Goal: Transaction & Acquisition: Purchase product/service

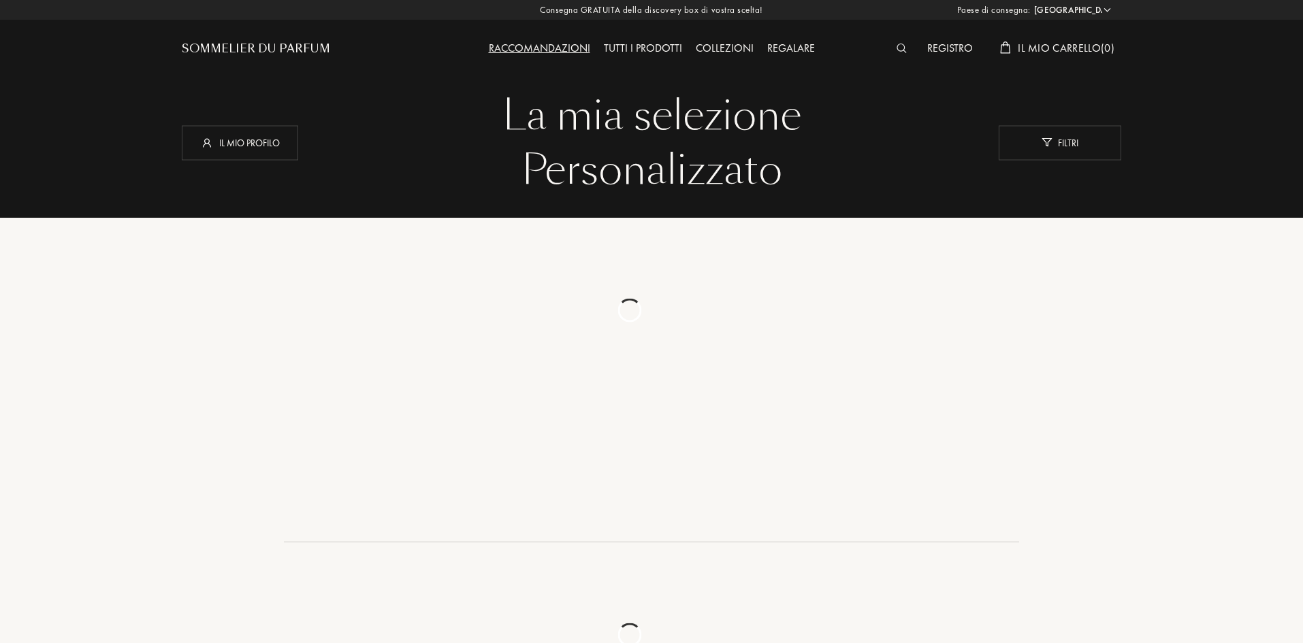
select select "IT"
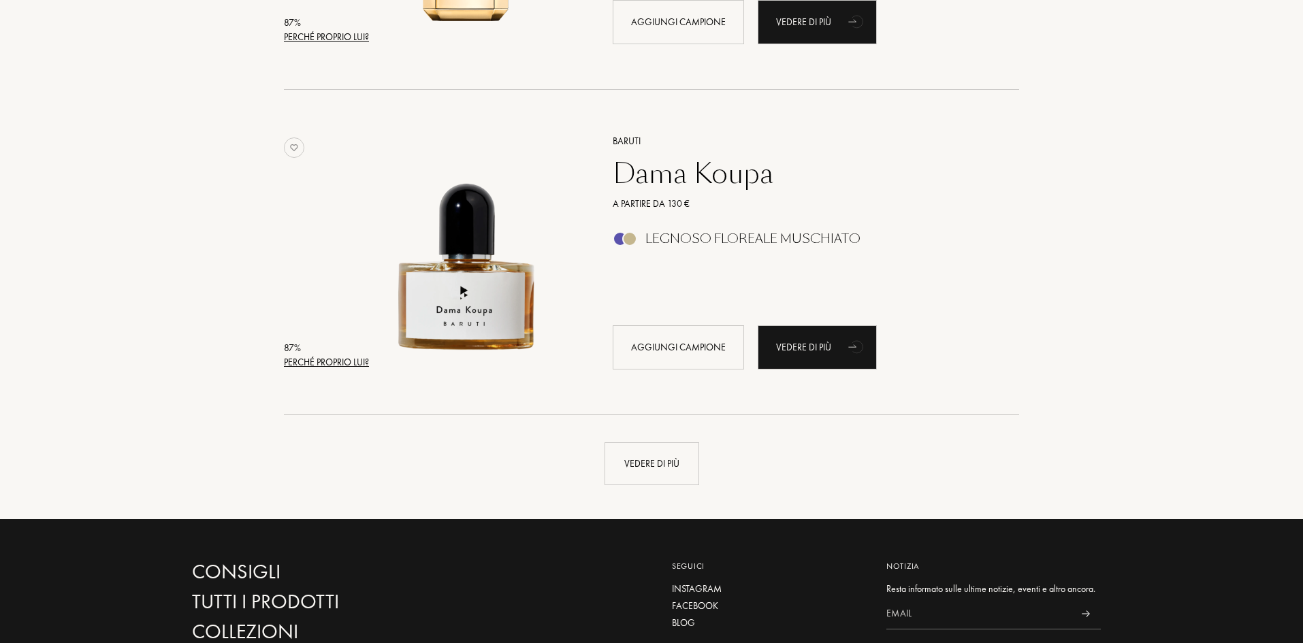
scroll to position [3063, 0]
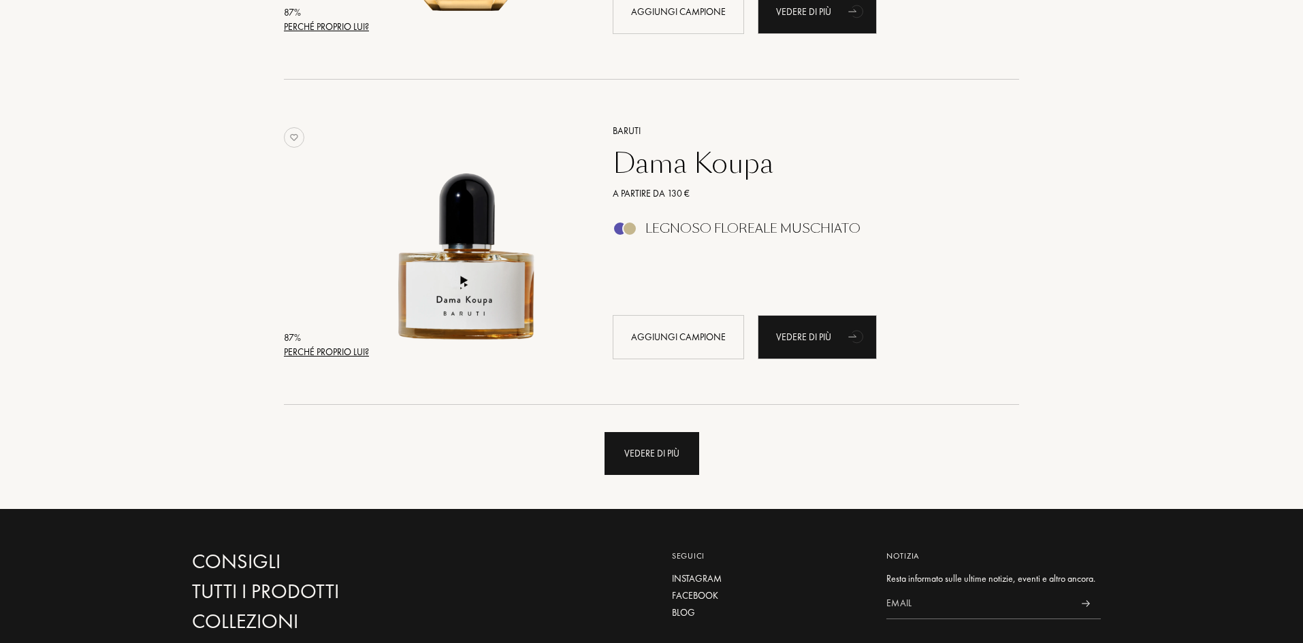
click at [669, 442] on div "Vedere di più" at bounding box center [651, 453] width 95 height 43
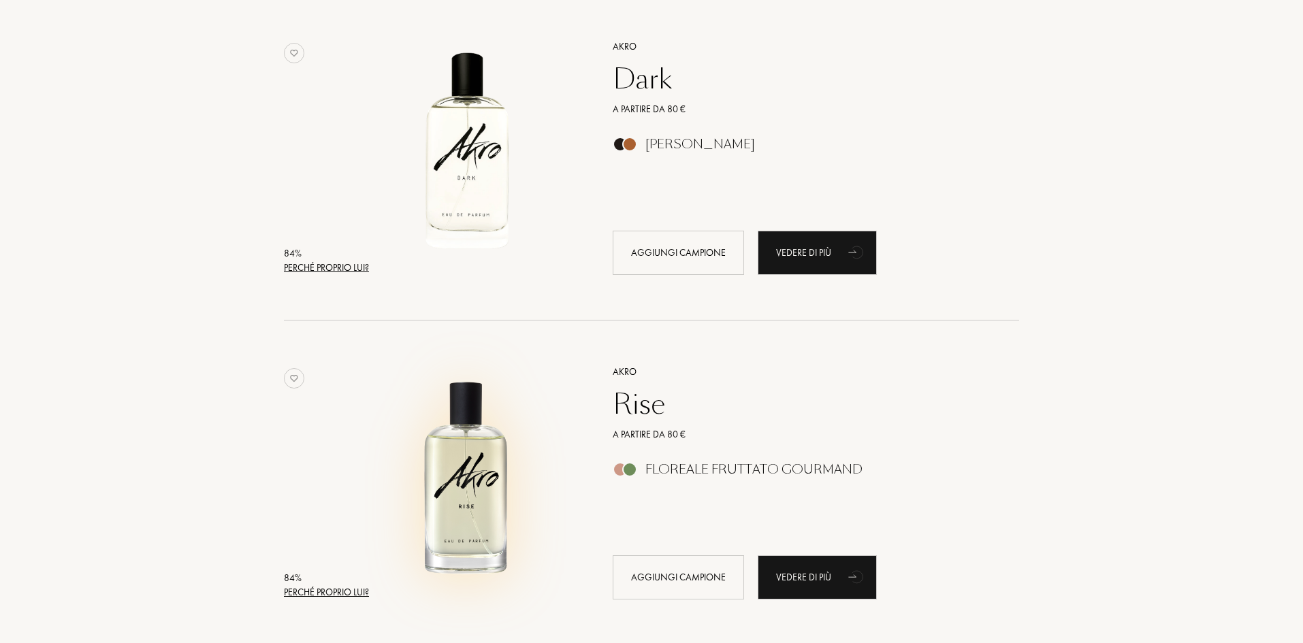
scroll to position [4425, 0]
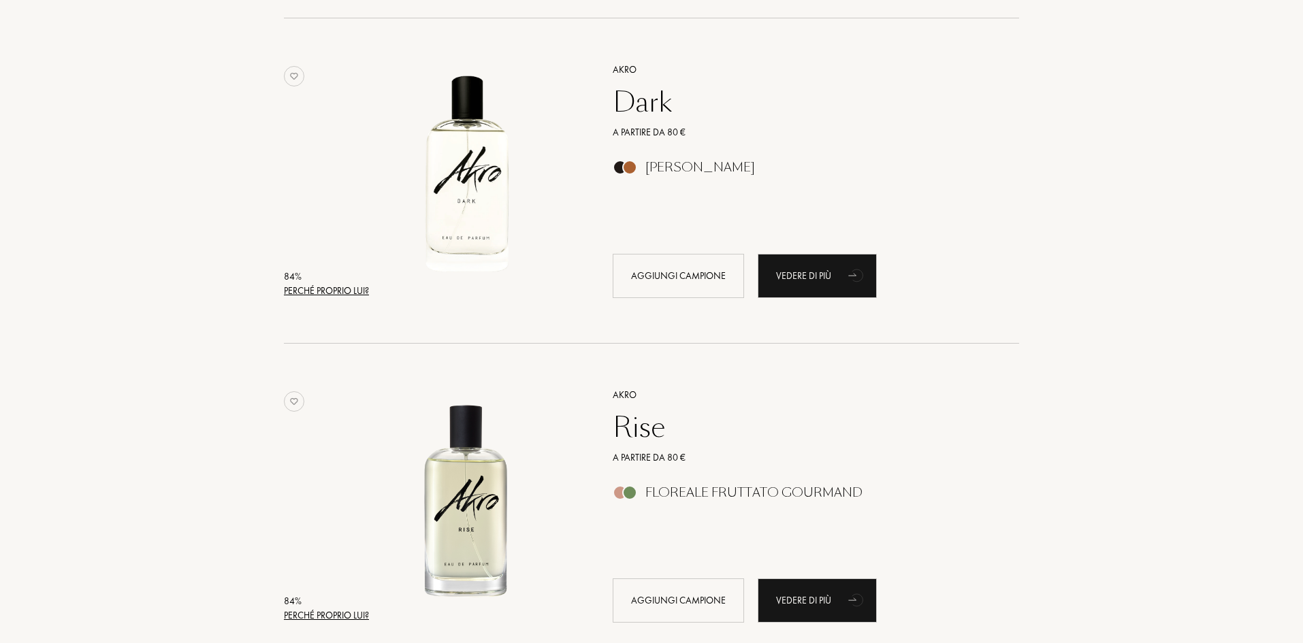
click at [624, 419] on div "Rise" at bounding box center [800, 427] width 397 height 33
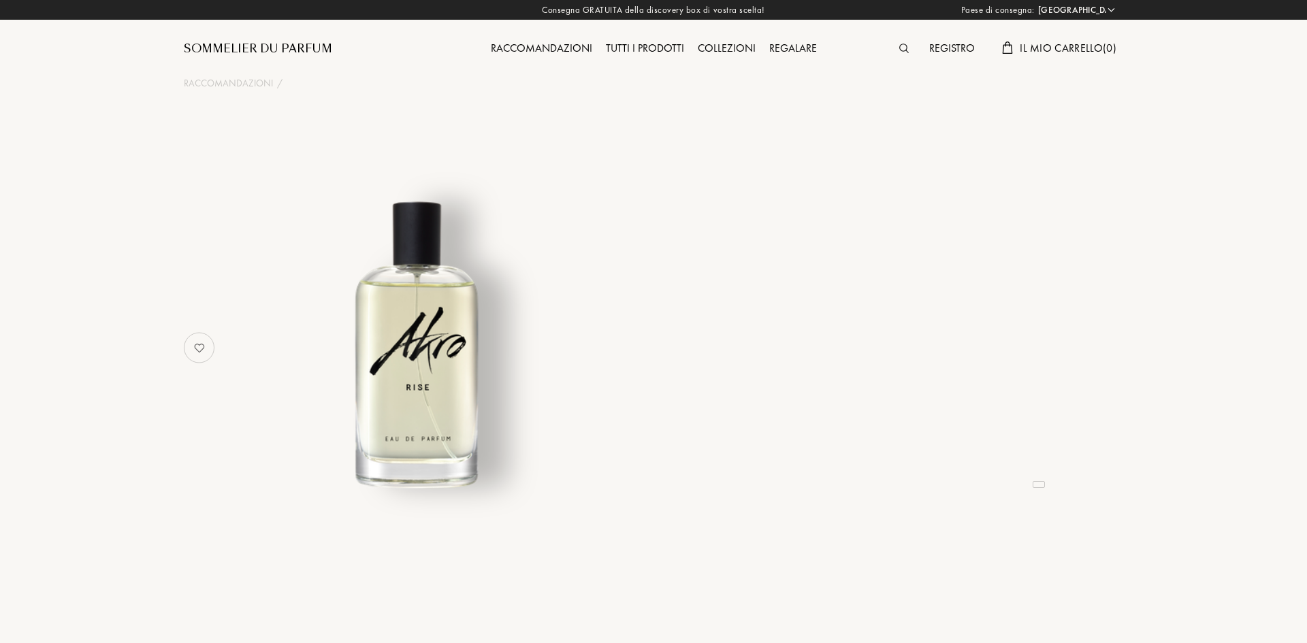
select select "IT"
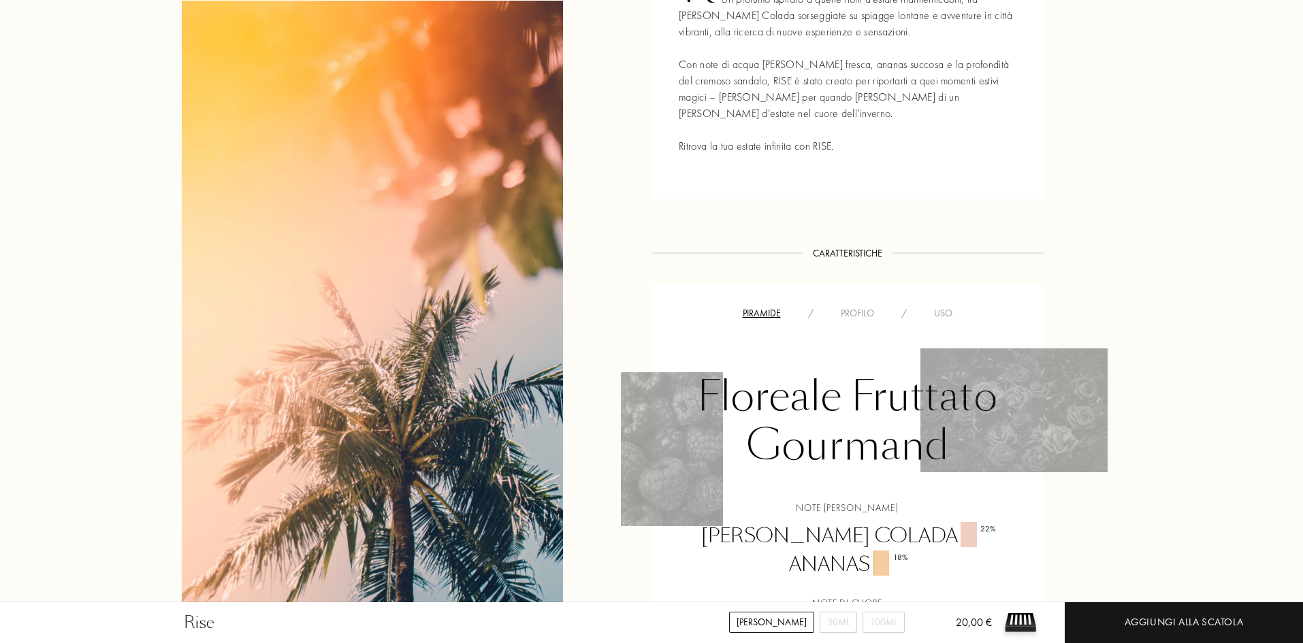
scroll to position [885, 0]
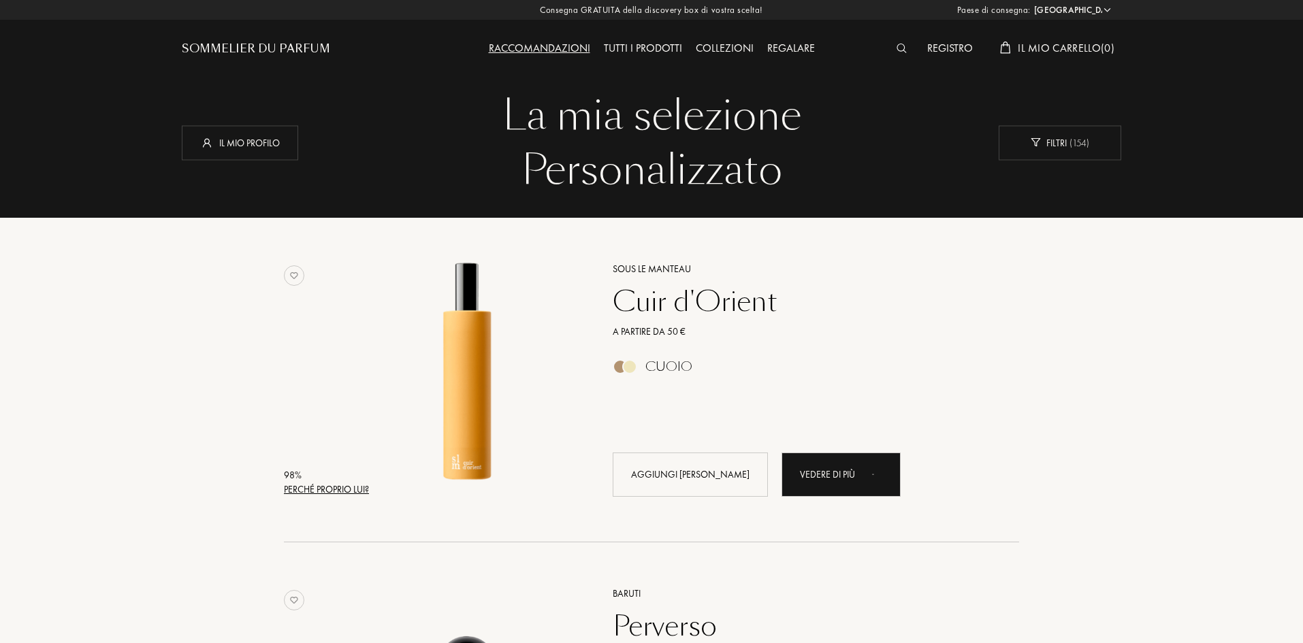
select select "IT"
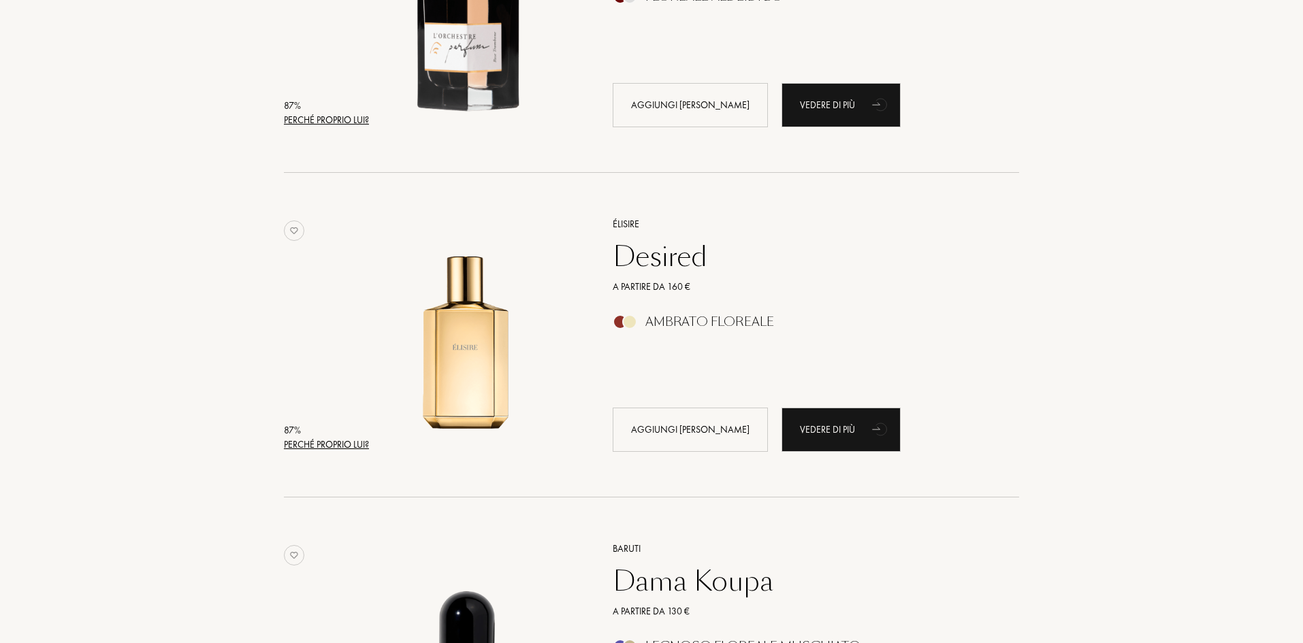
scroll to position [2463, 0]
